Goal: Task Accomplishment & Management: Use online tool/utility

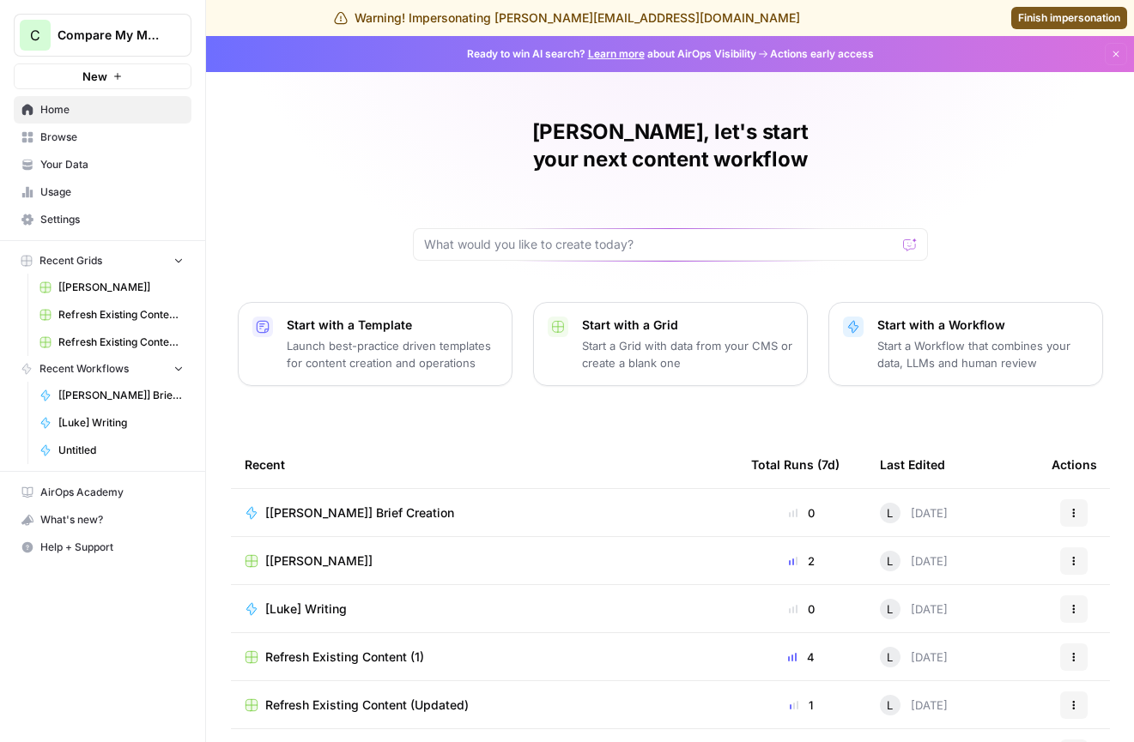
scroll to position [83, 0]
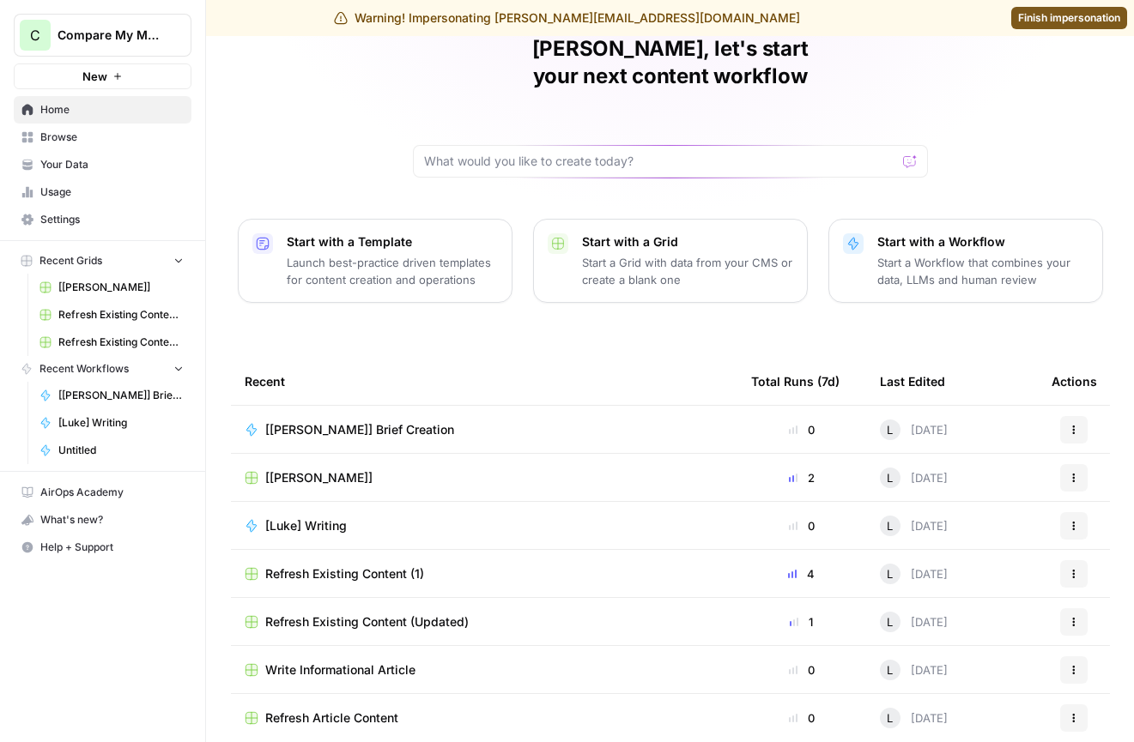
click at [294, 566] on span "Refresh Existing Content (1)" at bounding box center [344, 574] width 159 height 17
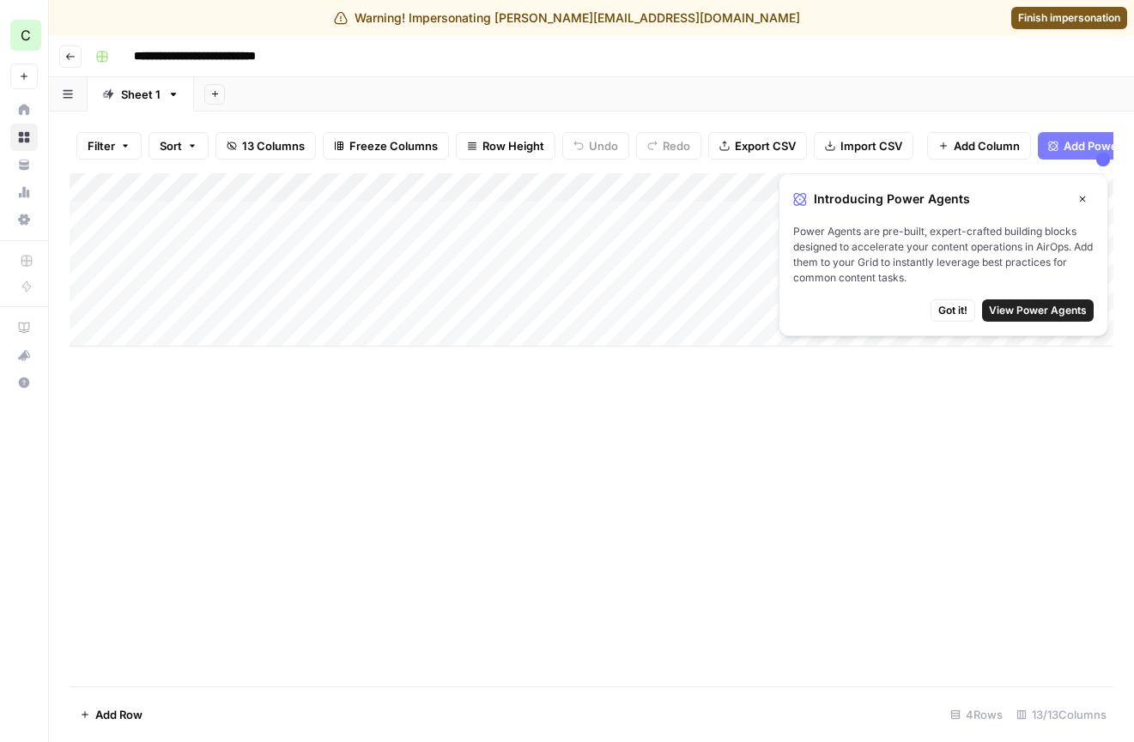
click at [1085, 199] on icon "button" at bounding box center [1082, 199] width 10 height 10
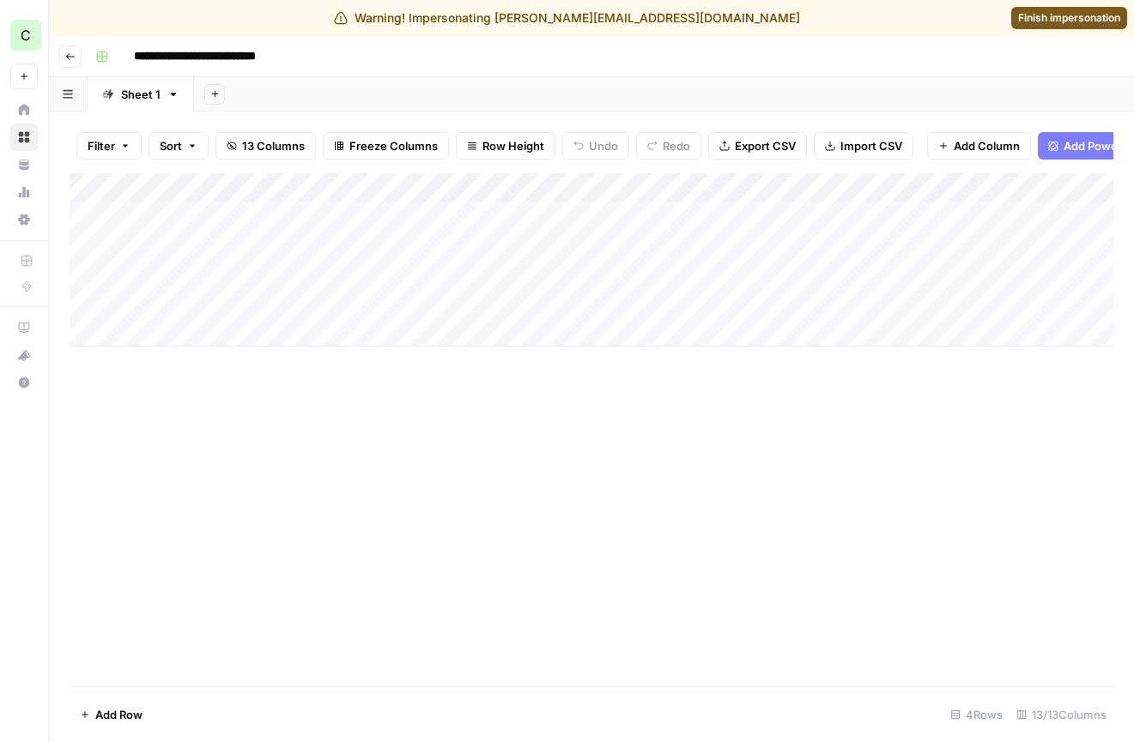
click at [70, 65] on button "Go back" at bounding box center [70, 56] width 22 height 22
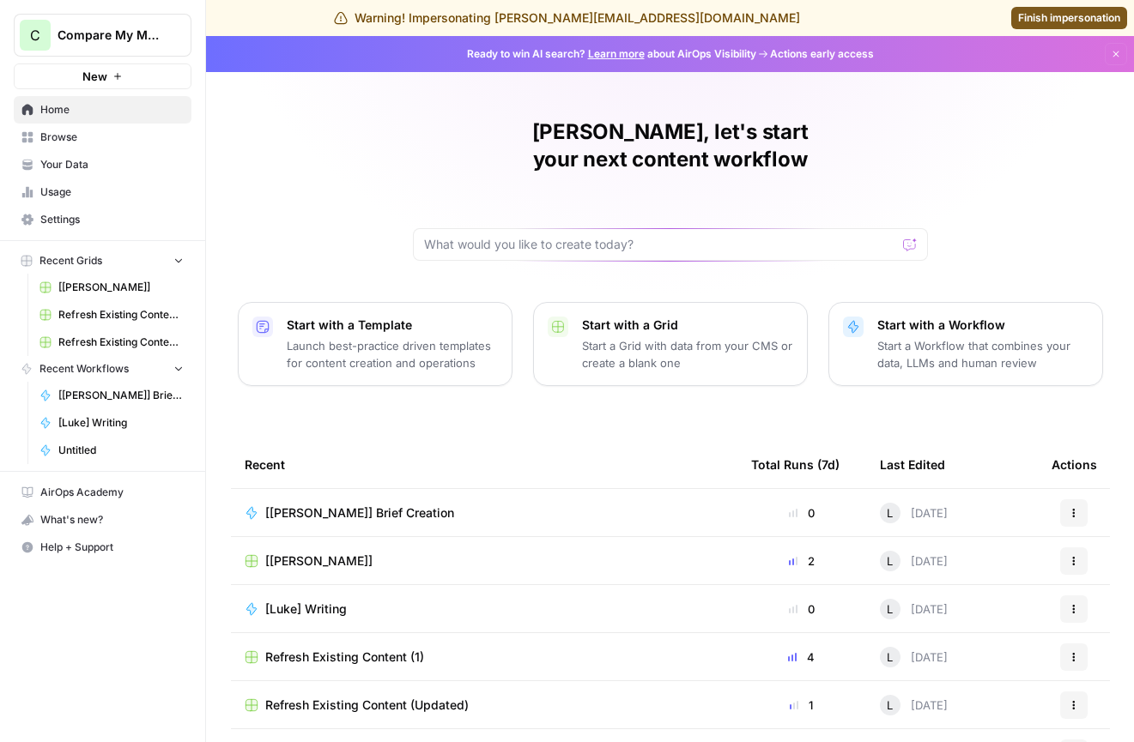
scroll to position [83, 0]
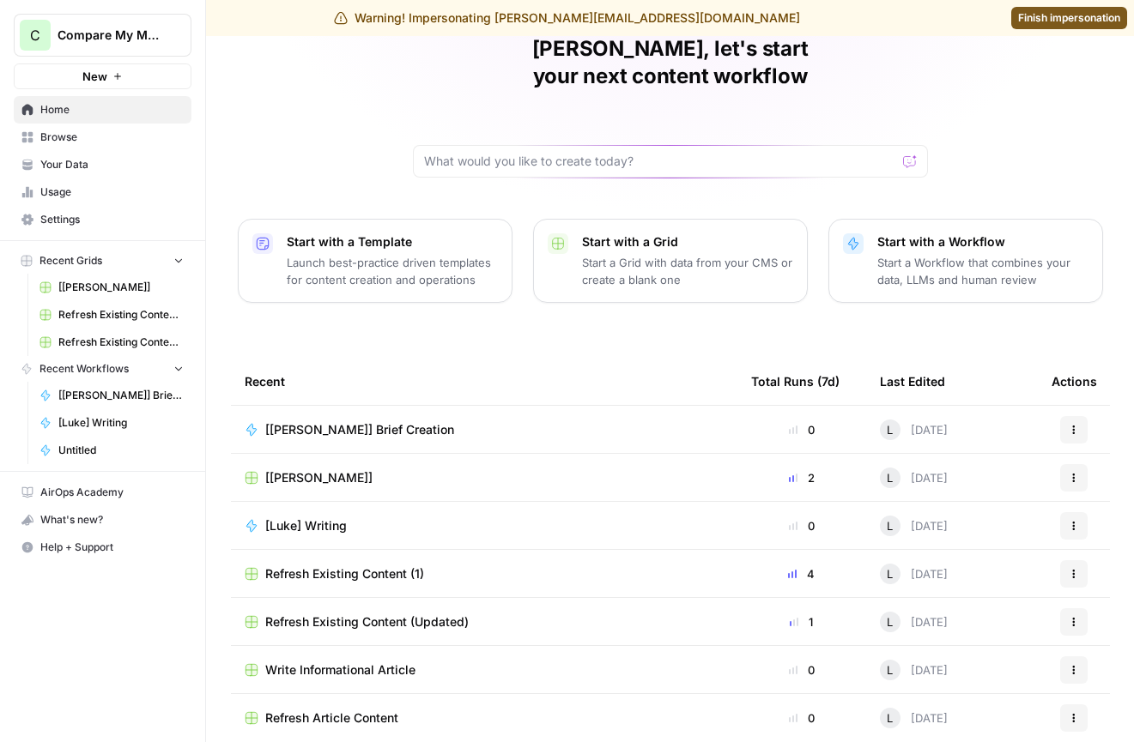
click at [524, 614] on div "Refresh Existing Content (Updated)" at bounding box center [484, 622] width 479 height 17
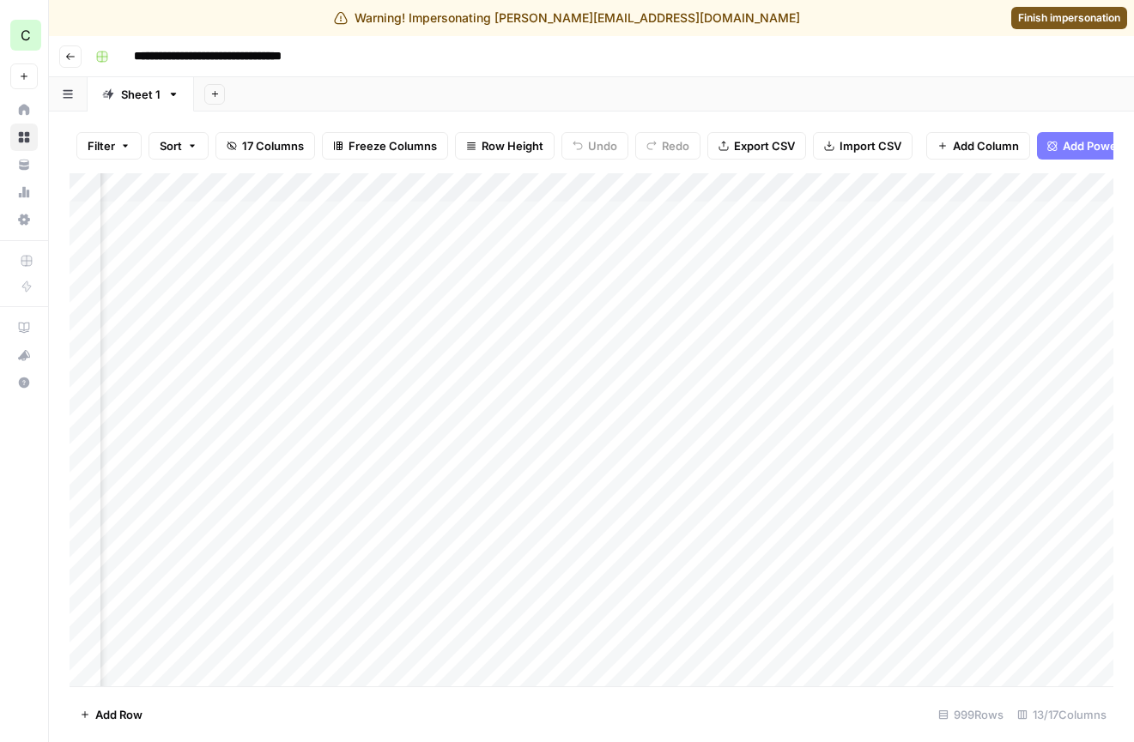
scroll to position [0, 1539]
click at [690, 301] on div "Add Column" at bounding box center [592, 429] width 1044 height 513
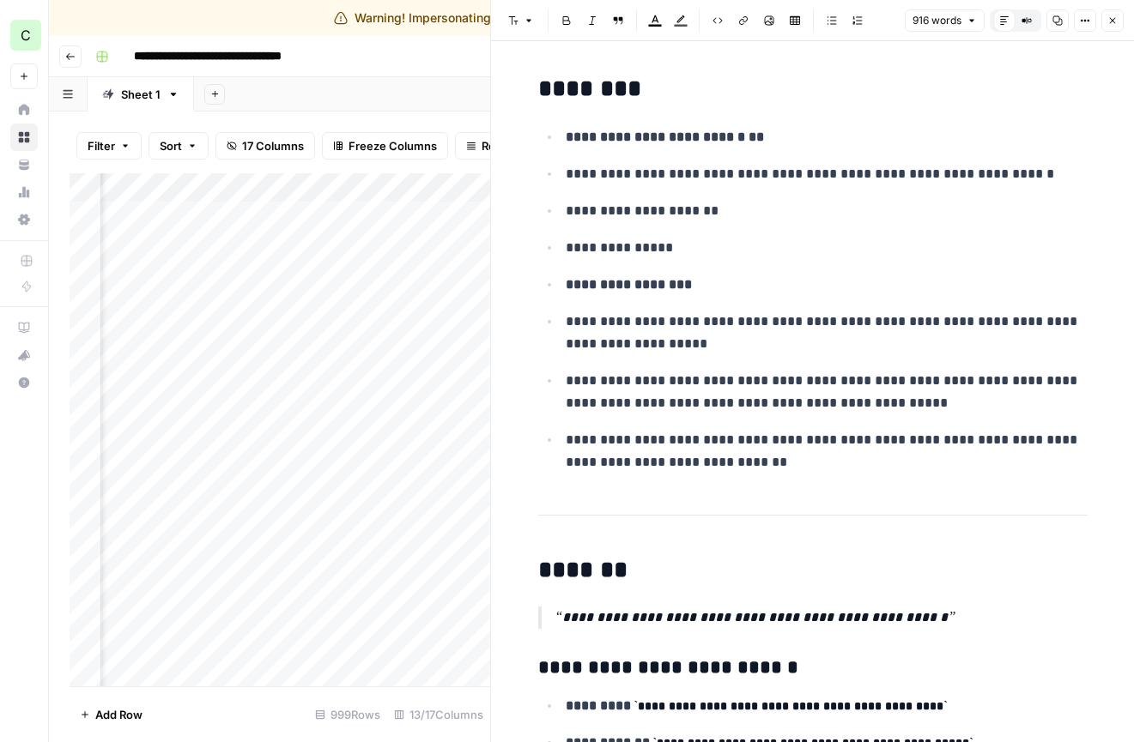
click at [1112, 20] on icon "button" at bounding box center [1113, 21] width 6 height 6
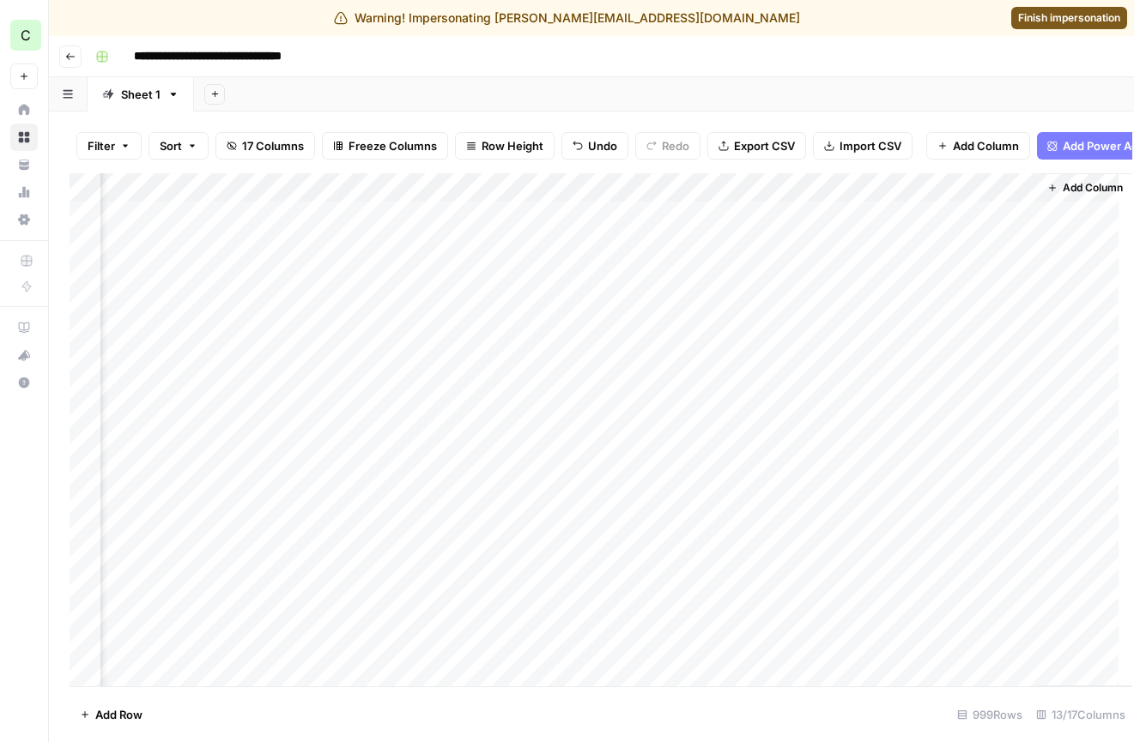
scroll to position [0, 1518]
click at [1001, 301] on div "Add Column" at bounding box center [592, 429] width 1044 height 513
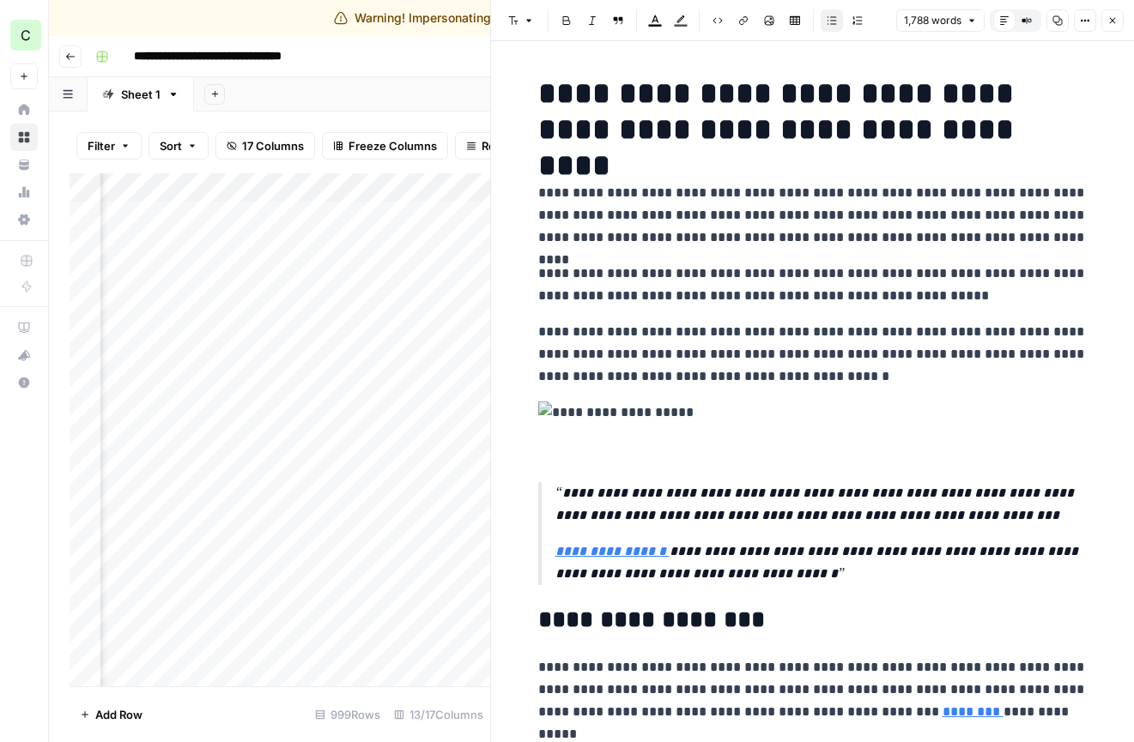
click at [1116, 22] on icon "button" at bounding box center [1112, 20] width 10 height 10
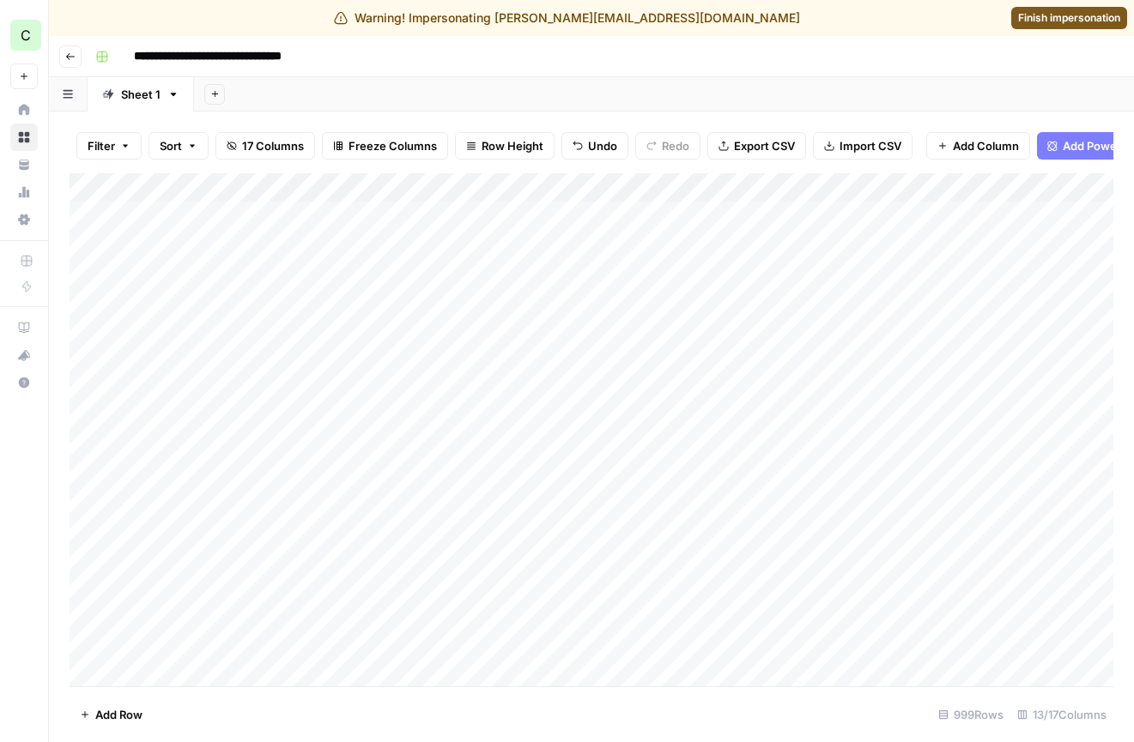
click at [67, 57] on icon "button" at bounding box center [70, 56] width 10 height 10
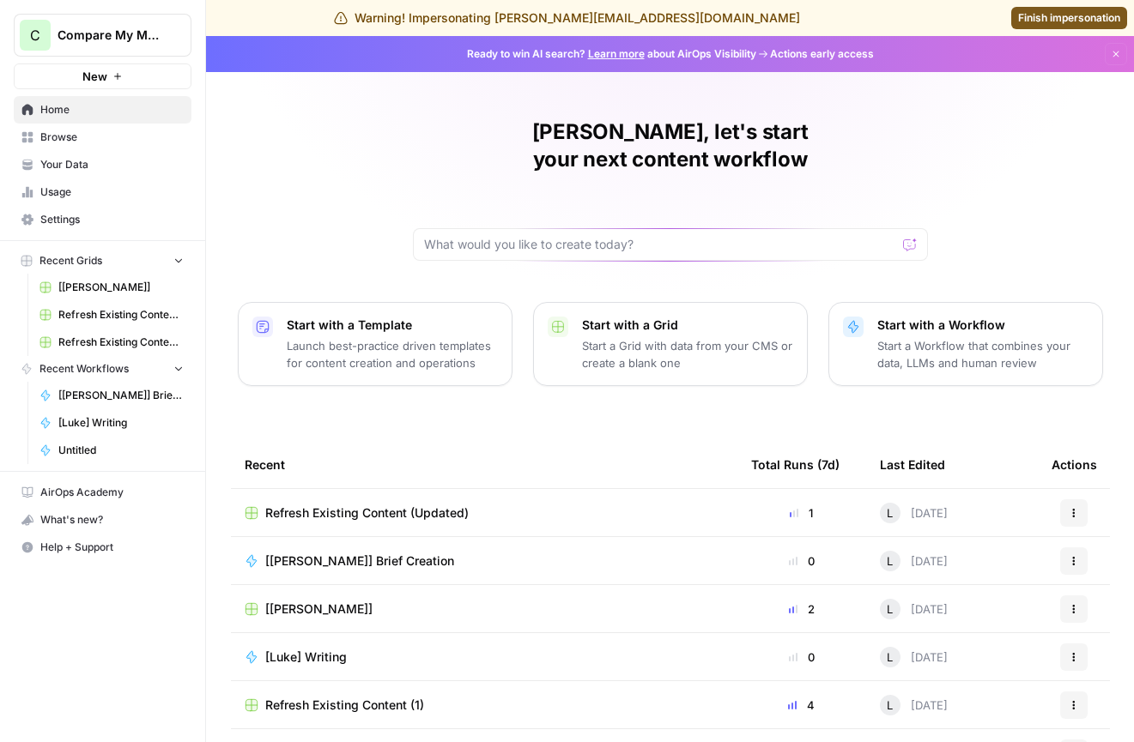
scroll to position [83, 0]
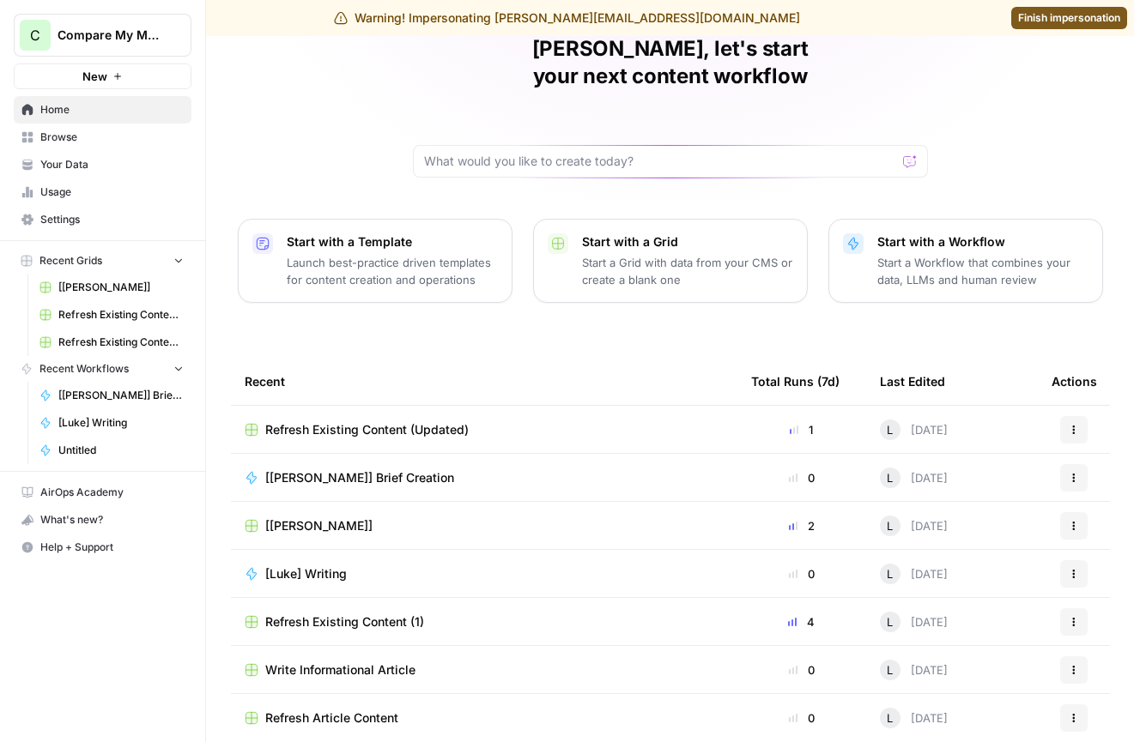
click at [426, 566] on div "[Luke] Writing" at bounding box center [484, 574] width 479 height 17
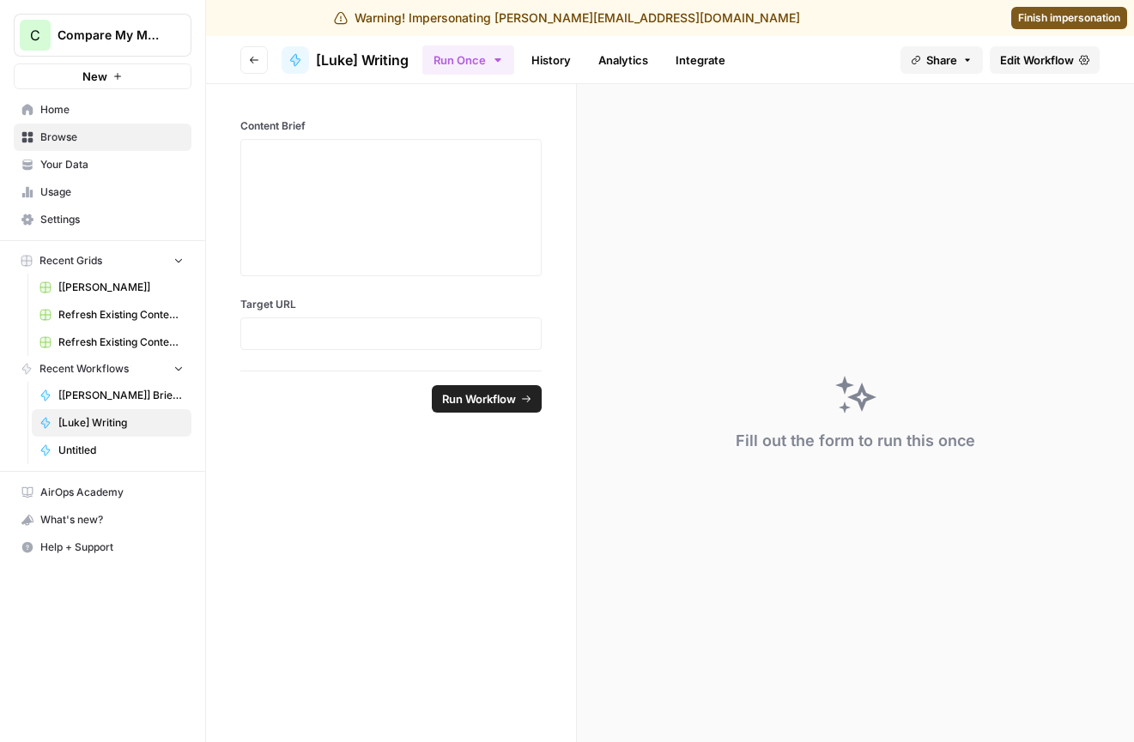
click at [1027, 64] on span "Edit Workflow" at bounding box center [1037, 59] width 74 height 17
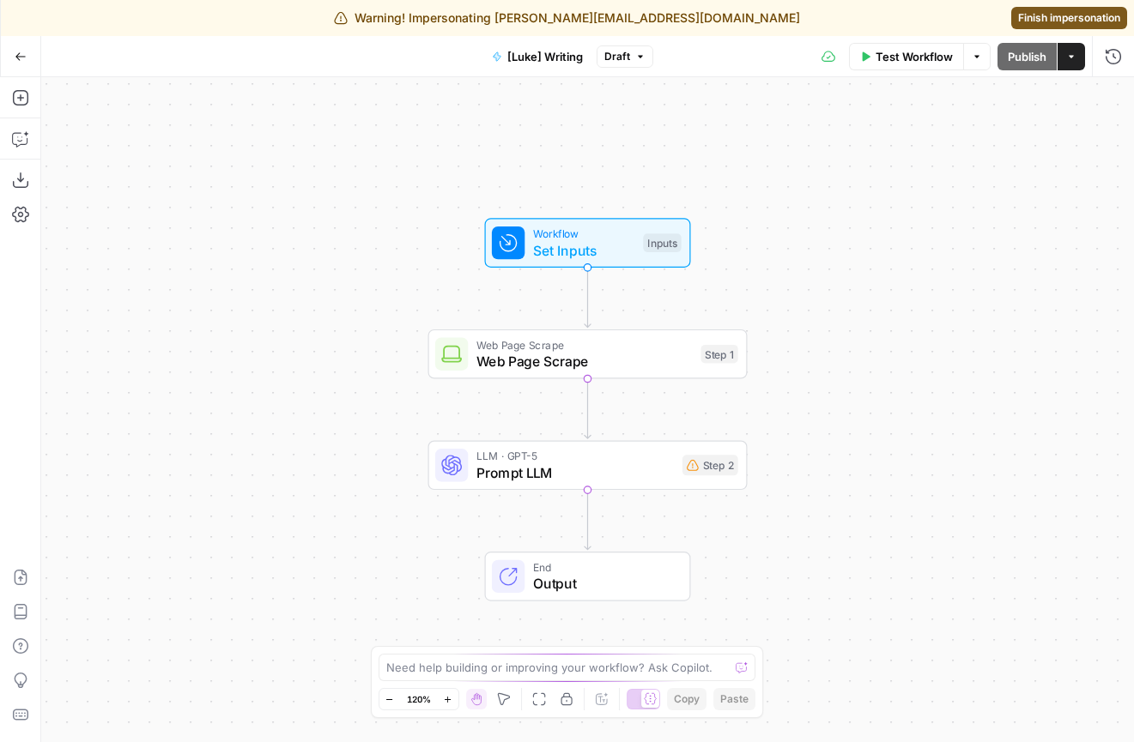
click at [480, 470] on span "Prompt LLM" at bounding box center [574, 473] width 197 height 21
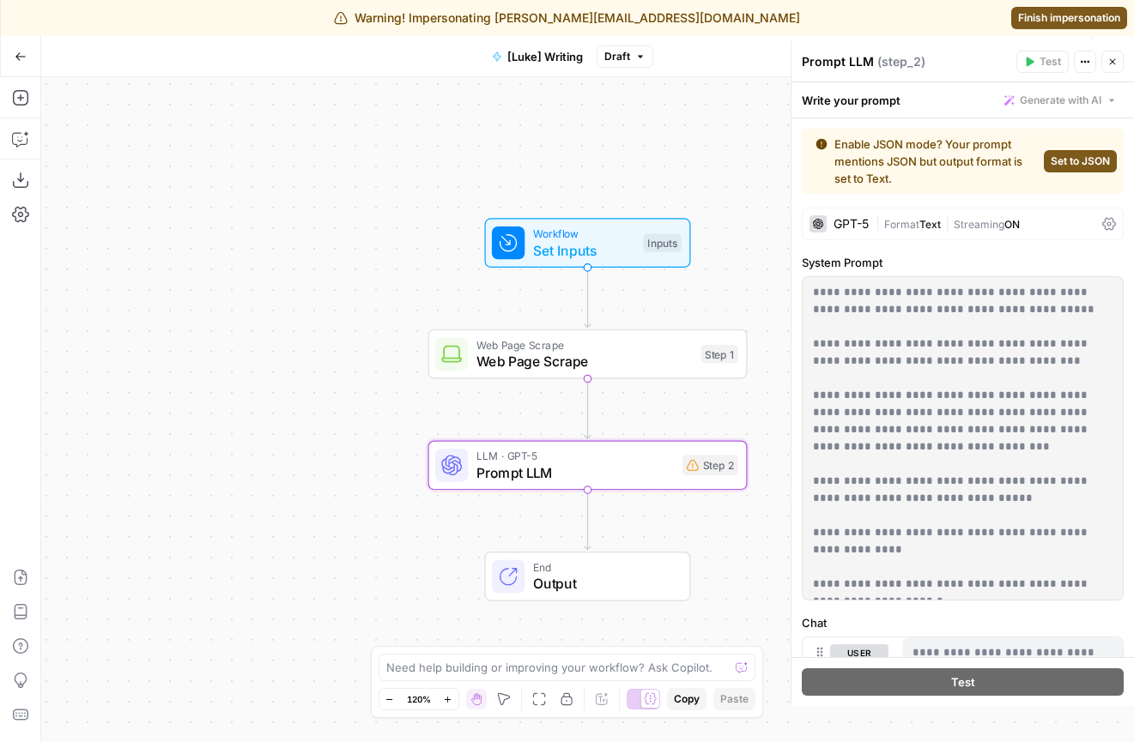
click at [1117, 58] on icon "button" at bounding box center [1112, 62] width 10 height 10
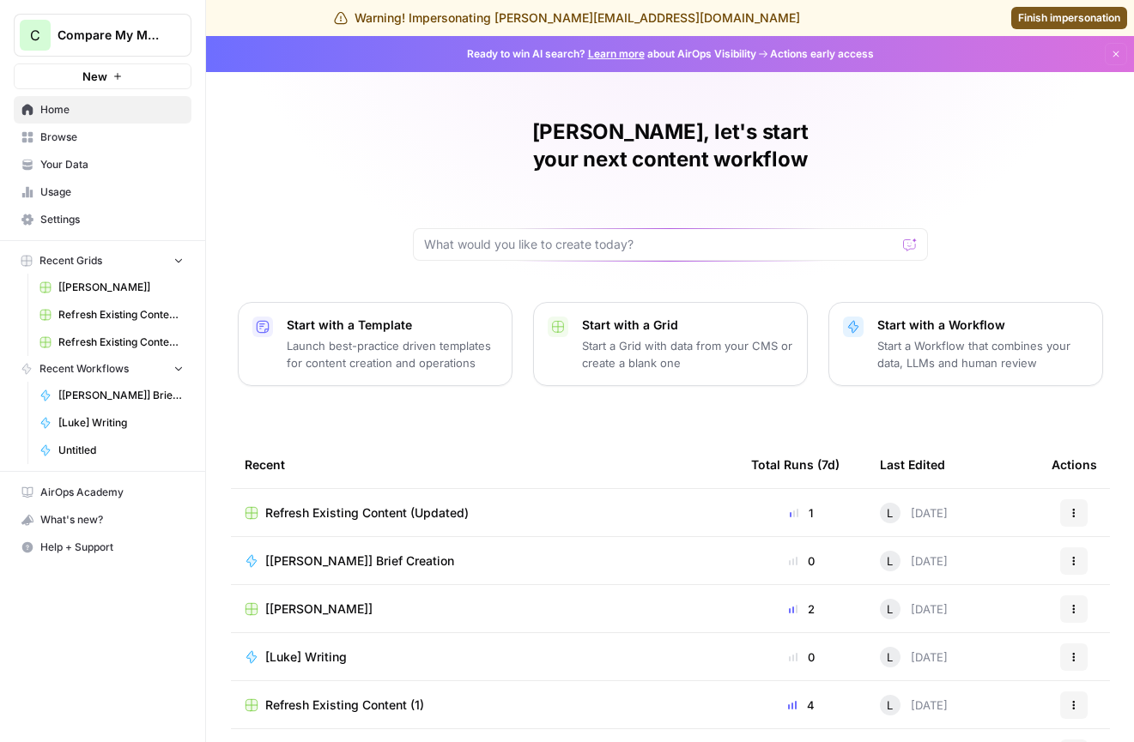
scroll to position [83, 0]
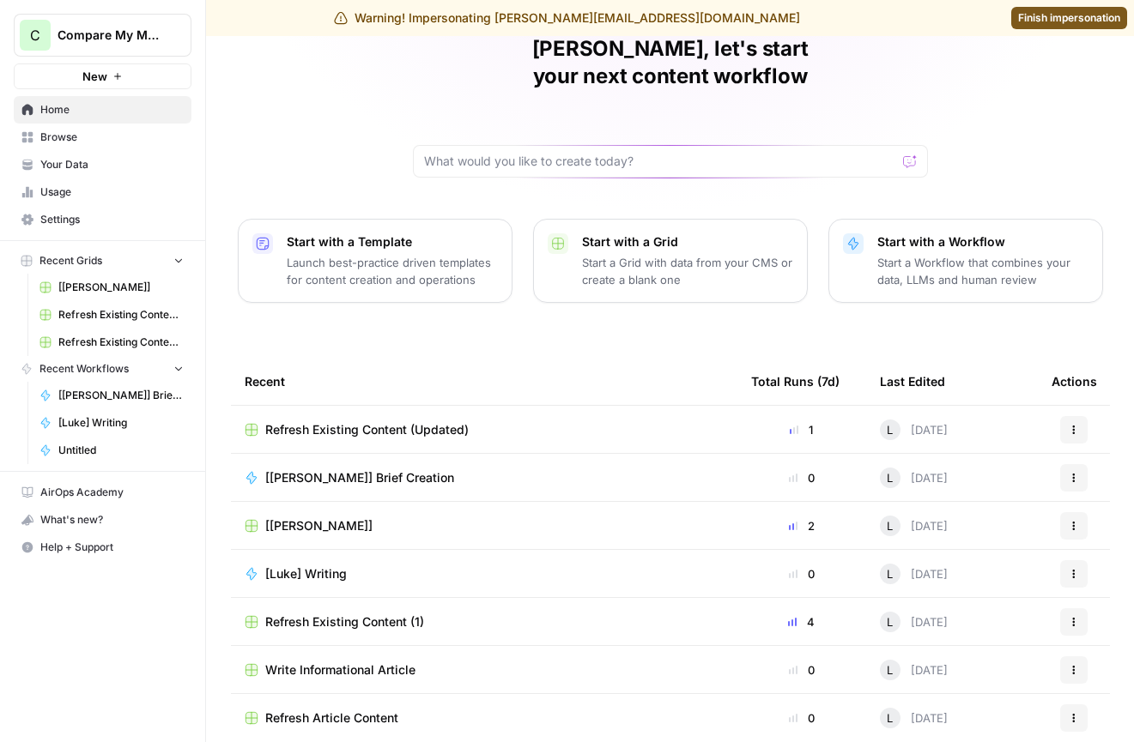
click at [348, 469] on span "[[PERSON_NAME]] Brief Creation" at bounding box center [359, 477] width 189 height 17
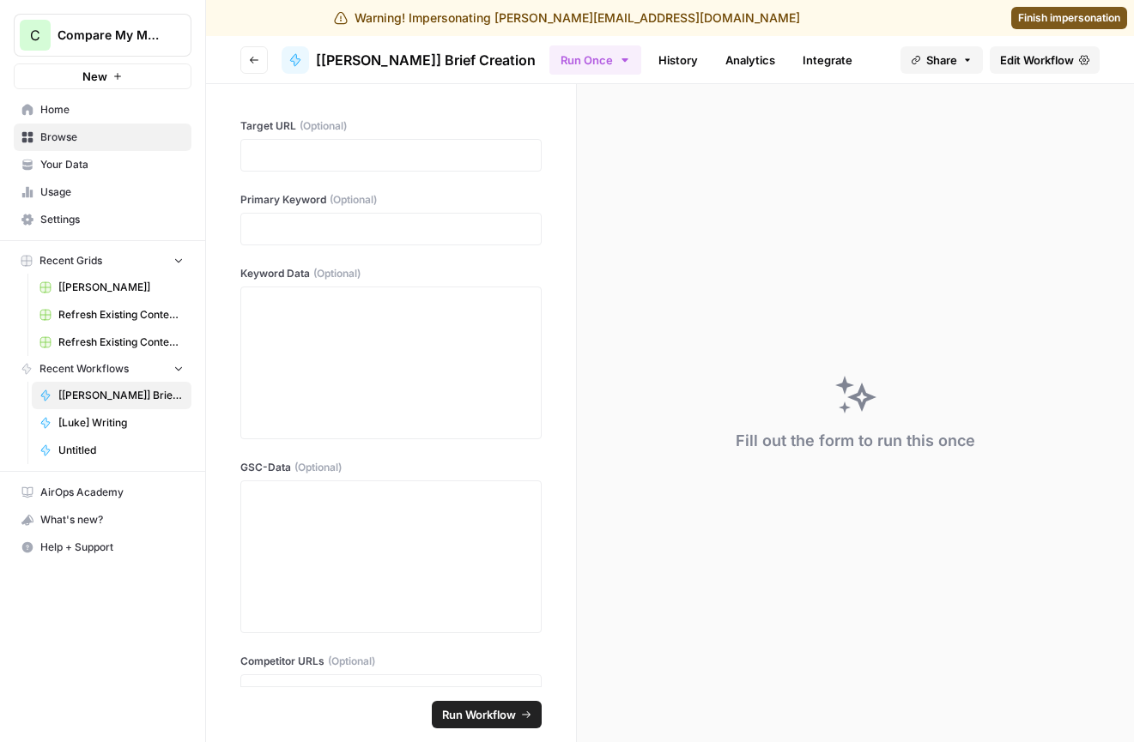
click at [1034, 55] on span "Edit Workflow" at bounding box center [1037, 59] width 74 height 17
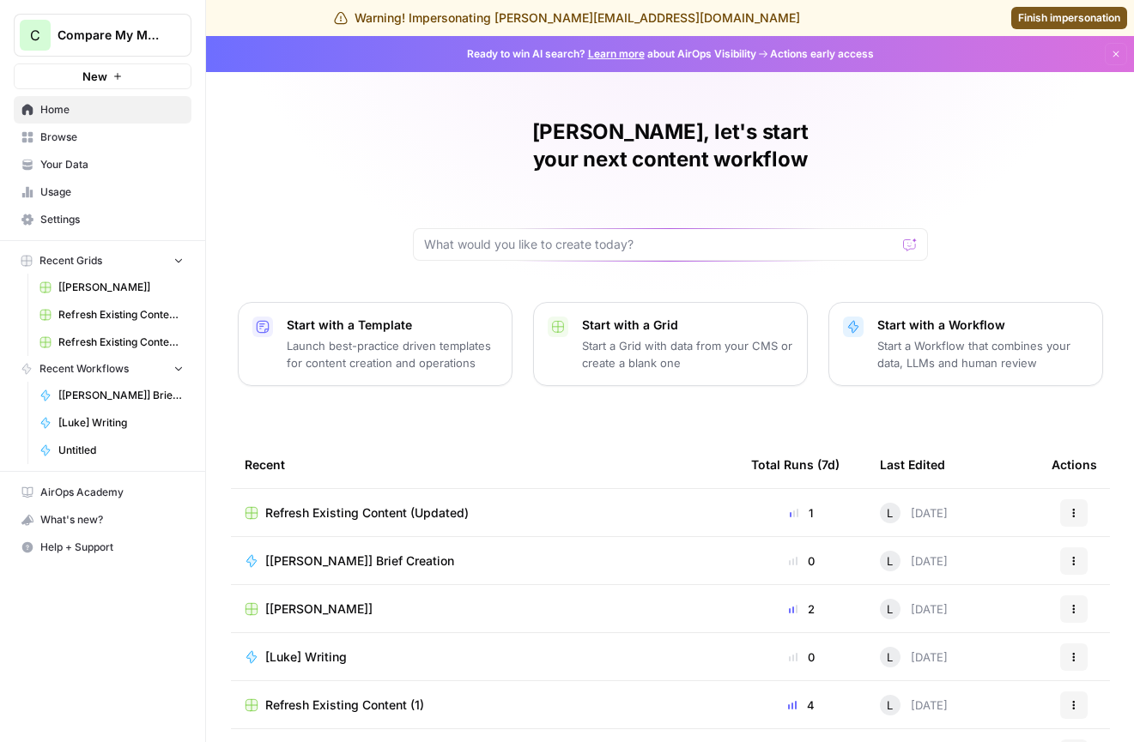
click at [290, 205] on div "[PERSON_NAME], let's start your next content workflow Start with a Template Lau…" at bounding box center [670, 444] width 928 height 817
